Goal: Ask a question

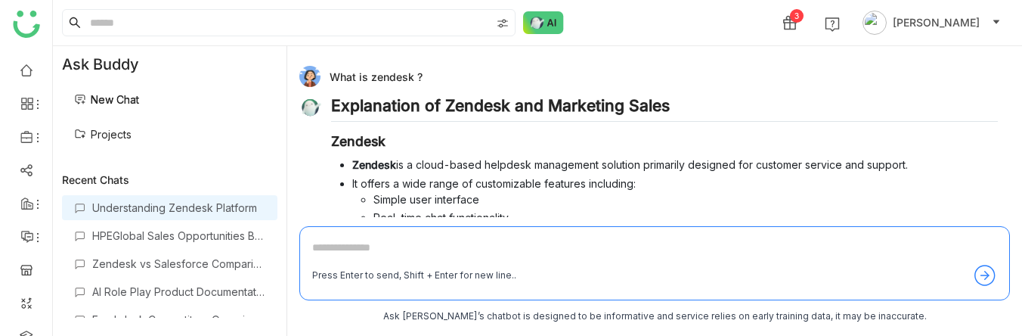
scroll to position [608, 0]
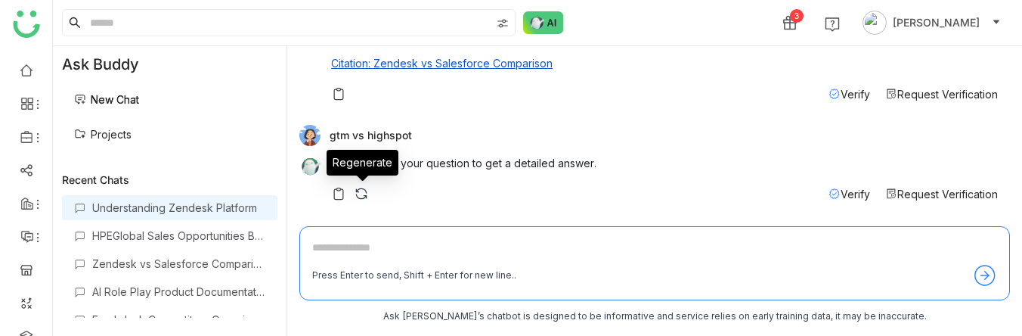
click at [361, 190] on img at bounding box center [361, 193] width 15 height 15
drag, startPoint x: 330, startPoint y: 136, endPoint x: 413, endPoint y: 138, distance: 82.4
click at [413, 138] on div "gtm vs highspot" at bounding box center [648, 135] width 698 height 21
drag, startPoint x: 331, startPoint y: 138, endPoint x: 410, endPoint y: 137, distance: 79.4
click at [410, 137] on div "gtm vs highspot" at bounding box center [648, 135] width 698 height 21
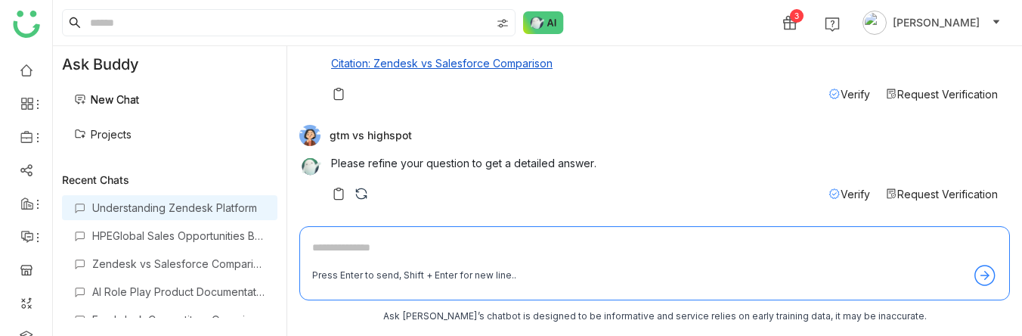
copy div "gtm vs highspot"
click at [410, 137] on div "gtm vs highspot" at bounding box center [648, 135] width 698 height 21
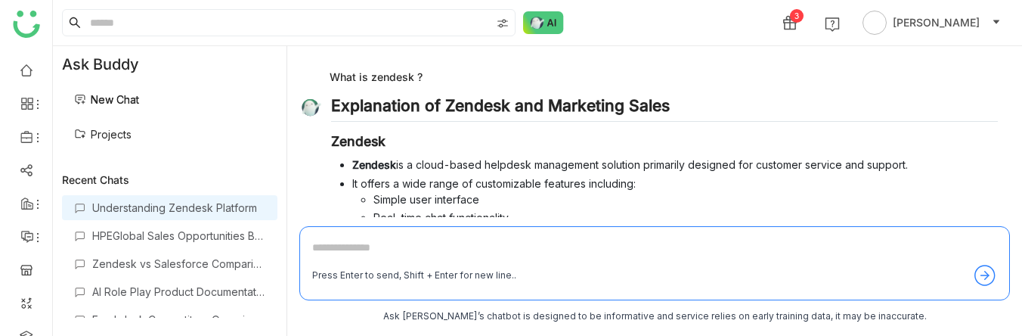
scroll to position [608, 0]
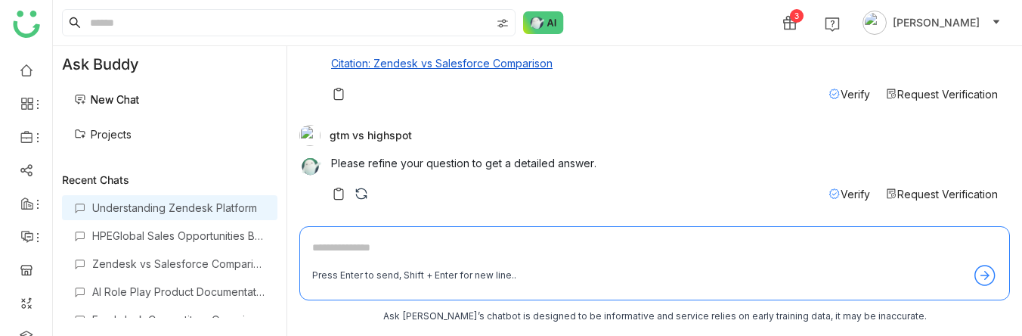
click at [417, 245] on textarea at bounding box center [654, 251] width 685 height 24
click at [358, 200] on img at bounding box center [361, 193] width 15 height 15
click at [136, 98] on link "New Chat" at bounding box center [106, 99] width 65 height 13
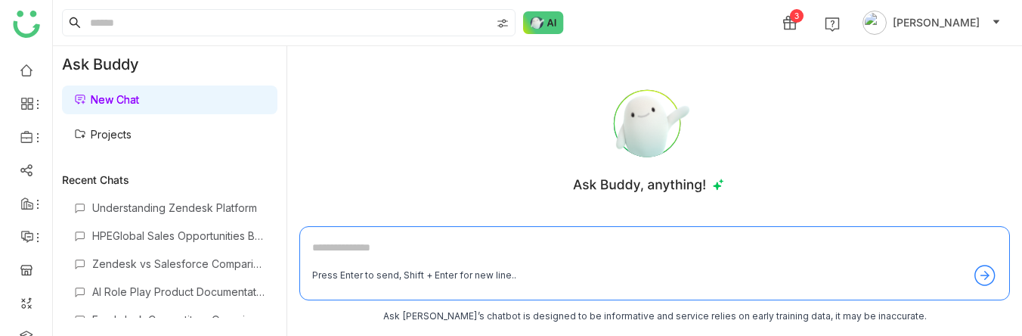
click at [373, 256] on textarea at bounding box center [654, 251] width 685 height 24
paste textarea "**********"
type textarea "**********"
